Goal: Transaction & Acquisition: Purchase product/service

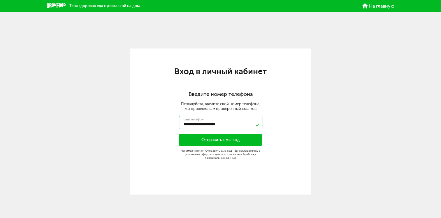
type input "**********"
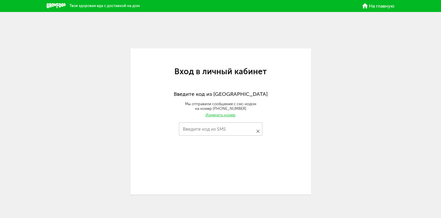
type input "****"
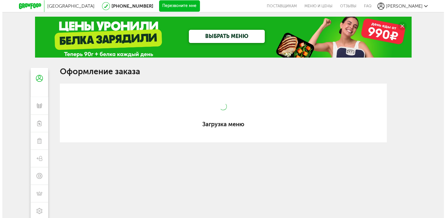
scroll to position [92, 0]
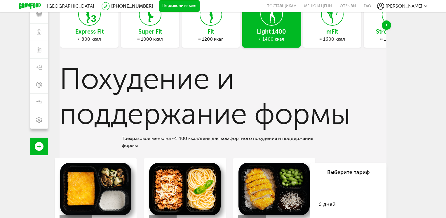
click at [386, 24] on icon "Next slide" at bounding box center [386, 25] width 1 height 2
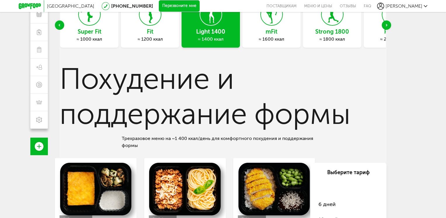
scroll to position [5, 0]
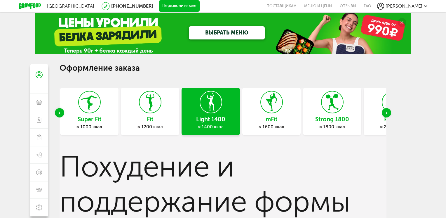
click at [387, 111] on icon "Next slide" at bounding box center [386, 112] width 1 height 2
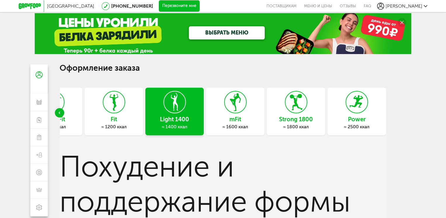
scroll to position [63, 0]
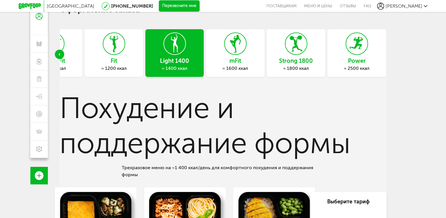
click at [190, 60] on h3 "Light 1400" at bounding box center [174, 60] width 58 height 6
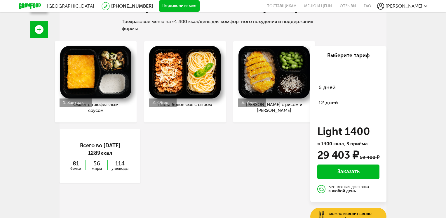
scroll to position [230, 0]
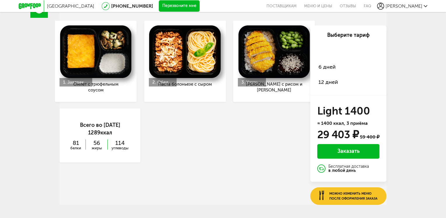
click at [347, 153] on div "Заказать" at bounding box center [348, 151] width 62 height 15
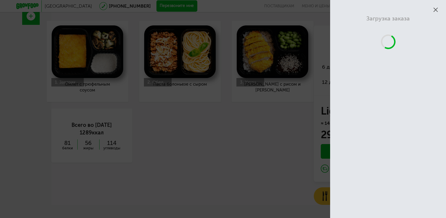
scroll to position [92, 0]
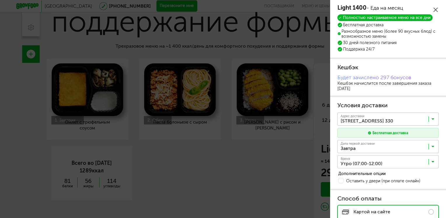
click at [433, 146] on icon at bounding box center [432, 148] width 3 height 6
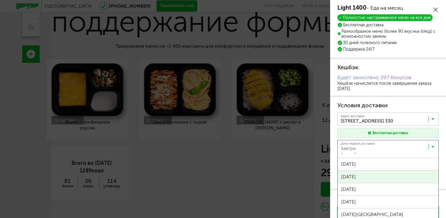
scroll to position [117, 0]
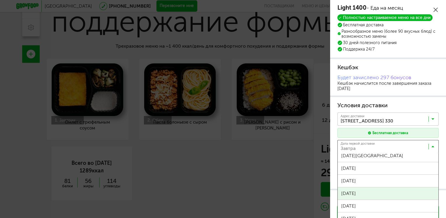
click at [354, 193] on div "Light 1400 - Еда на месяц Полностью настраиваемое меню на все дни Бесплатная до…" at bounding box center [388, 175] width 116 height 350
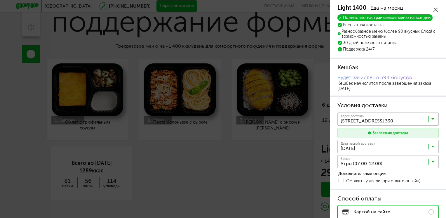
scroll to position [123, 0]
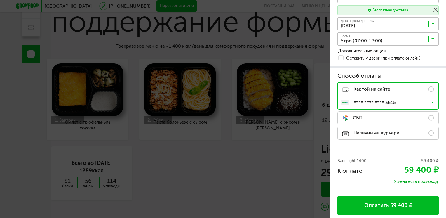
click at [438, 11] on div "Бесплатная доставка" at bounding box center [387, 10] width 101 height 10
click at [434, 9] on icon at bounding box center [435, 10] width 4 height 4
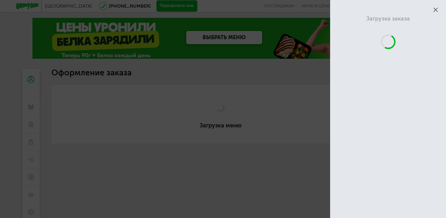
scroll to position [92, 0]
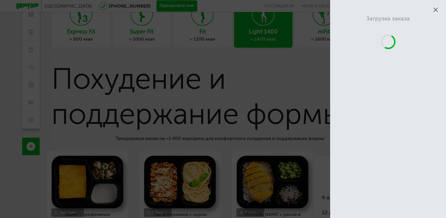
click at [434, 9] on icon at bounding box center [435, 10] width 4 height 4
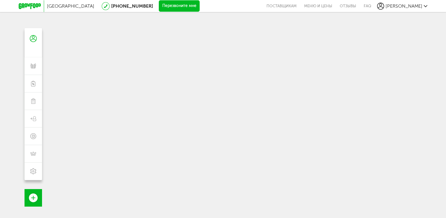
click at [37, 7] on icon at bounding box center [30, 6] width 22 height 6
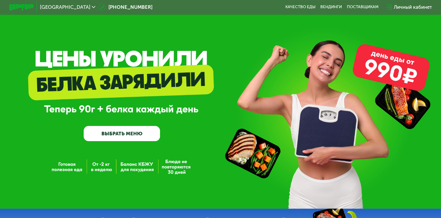
click at [129, 134] on link "ВЫБРАТЬ МЕНЮ" at bounding box center [122, 133] width 76 height 15
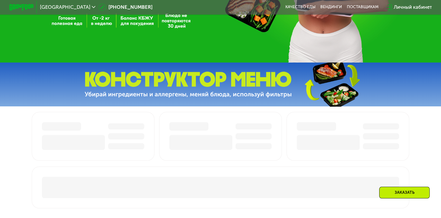
scroll to position [29, 0]
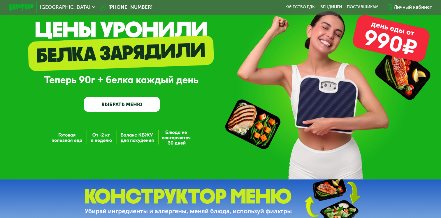
click at [127, 105] on link "ВЫБРАТЬ МЕНЮ" at bounding box center [122, 104] width 76 height 15
click at [112, 104] on link "ВЫБРАТЬ МЕНЮ" at bounding box center [122, 104] width 76 height 15
